Goal: Information Seeking & Learning: Learn about a topic

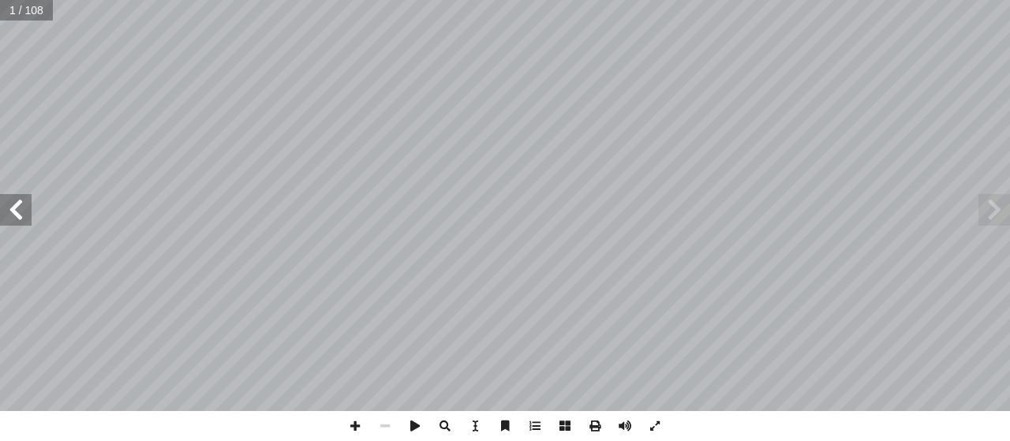
click at [16, 209] on span at bounding box center [16, 210] width 32 height 32
click at [14, 209] on span at bounding box center [16, 210] width 32 height 32
click at [8, 211] on span at bounding box center [16, 210] width 32 height 32
click at [11, 212] on span at bounding box center [16, 210] width 32 height 32
click at [16, 212] on span at bounding box center [16, 210] width 32 height 32
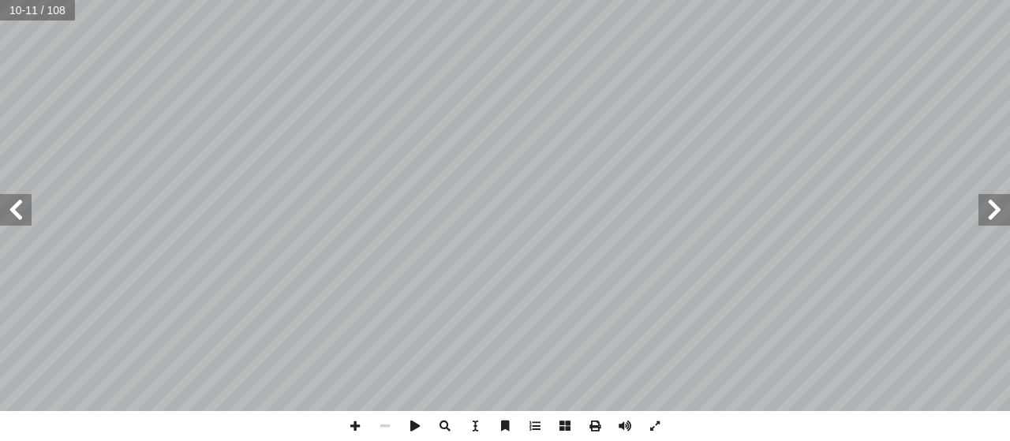
click at [6, 200] on span at bounding box center [16, 210] width 32 height 32
click at [10, 208] on span at bounding box center [16, 210] width 32 height 32
click at [6, 208] on span at bounding box center [16, 210] width 32 height 32
click at [11, 219] on span at bounding box center [16, 210] width 32 height 32
click at [13, 209] on span at bounding box center [16, 210] width 32 height 32
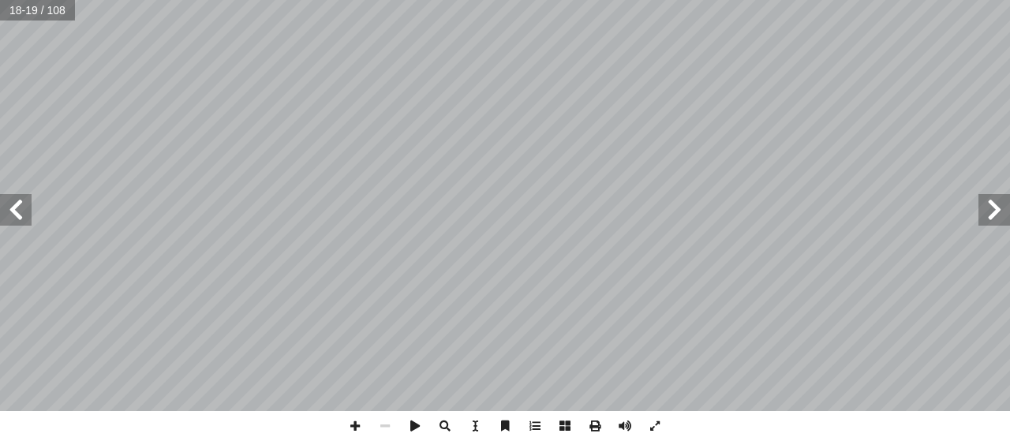
click at [13, 209] on span at bounding box center [16, 210] width 32 height 32
click at [11, 209] on span at bounding box center [16, 210] width 32 height 32
click at [16, 205] on span at bounding box center [16, 210] width 32 height 32
click at [21, 212] on span at bounding box center [16, 210] width 32 height 32
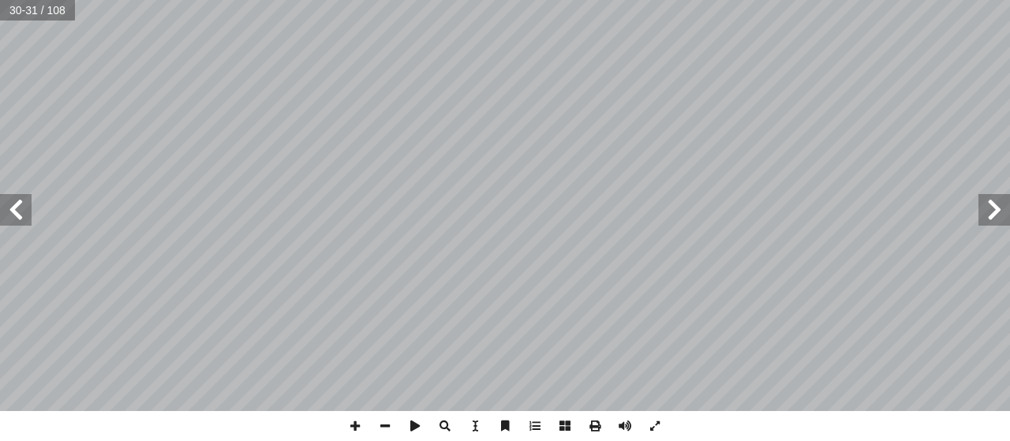
click at [995, 213] on span at bounding box center [995, 210] width 32 height 32
